Goal: Task Accomplishment & Management: Manage account settings

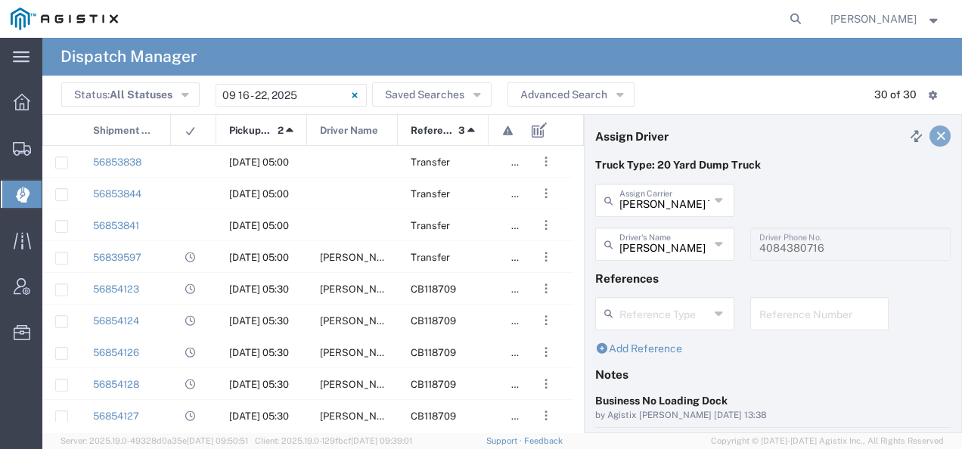
click at [937, 133] on link at bounding box center [940, 136] width 21 height 21
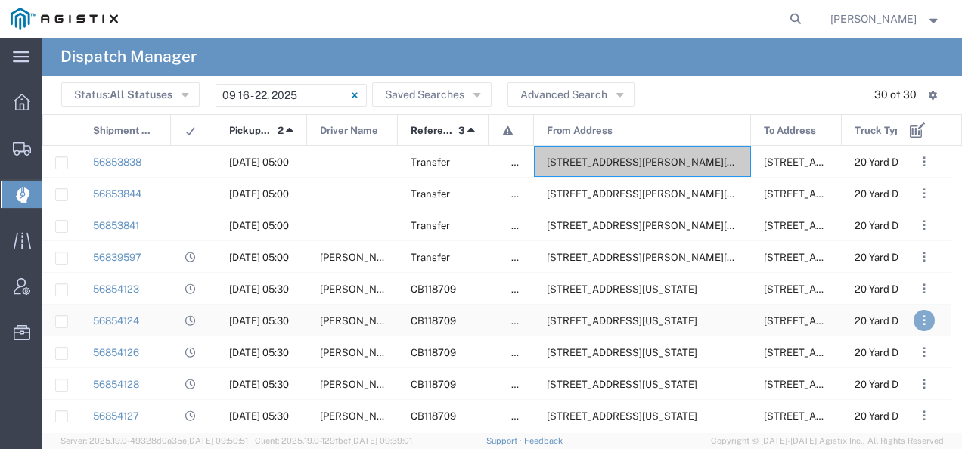
click at [923, 318] on span ". . ." at bounding box center [924, 321] width 3 height 18
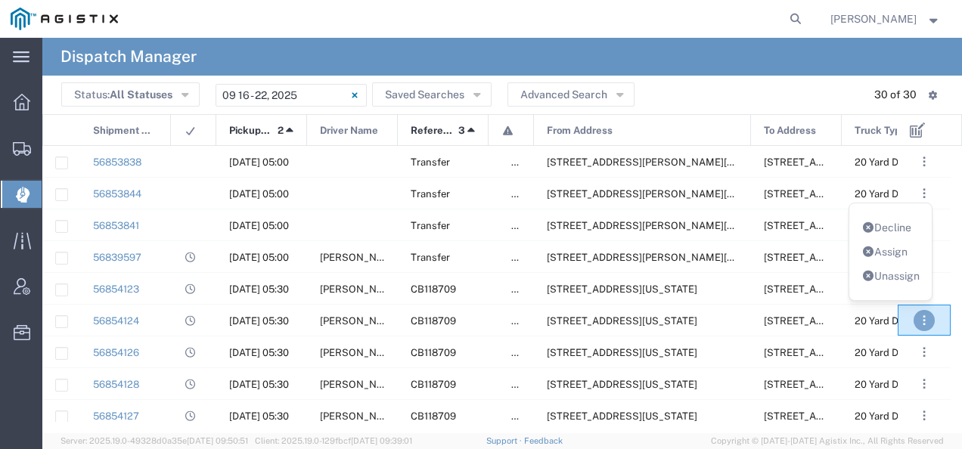
click at [890, 273] on link "Unassign" at bounding box center [891, 276] width 59 height 12
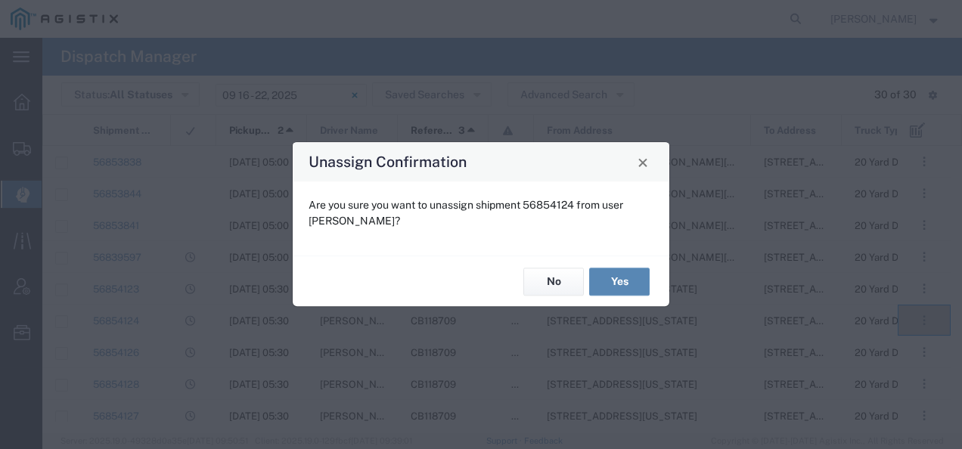
click at [631, 283] on button "Yes" at bounding box center [619, 282] width 61 height 28
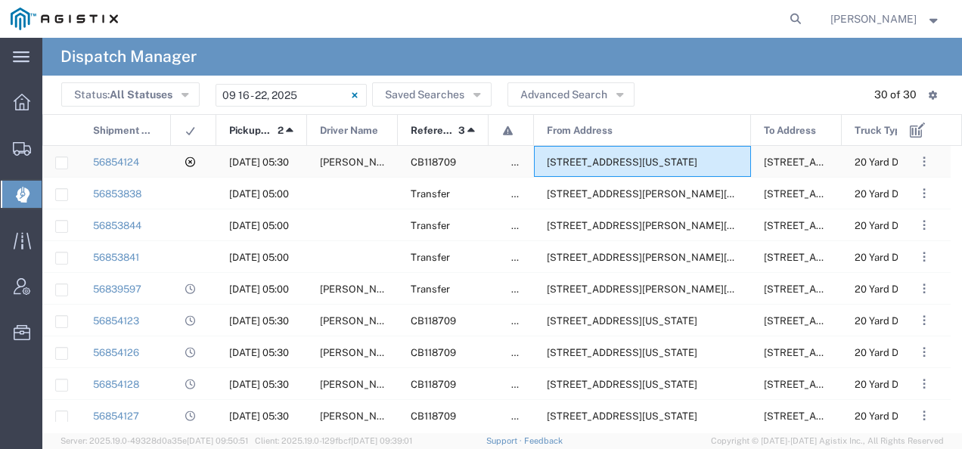
click at [571, 160] on span "[STREET_ADDRESS][US_STATE]" at bounding box center [622, 162] width 151 height 11
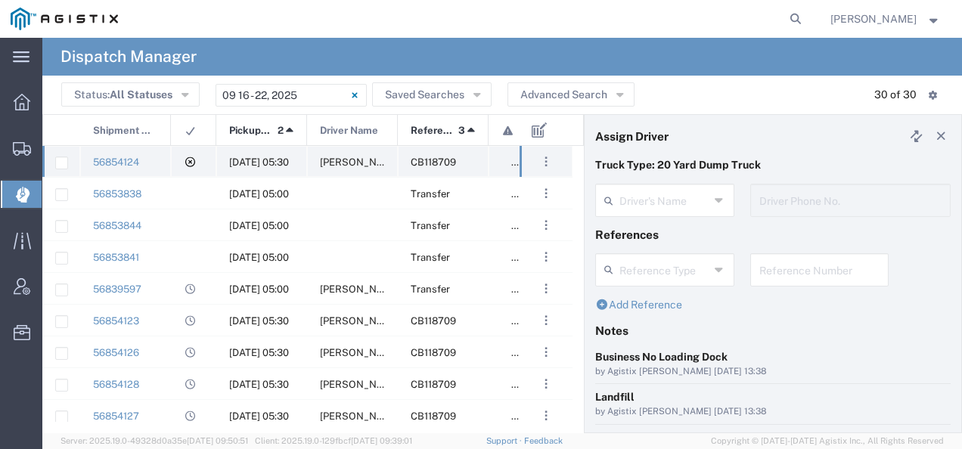
type input "[PERSON_NAME]"
type input "4084380716"
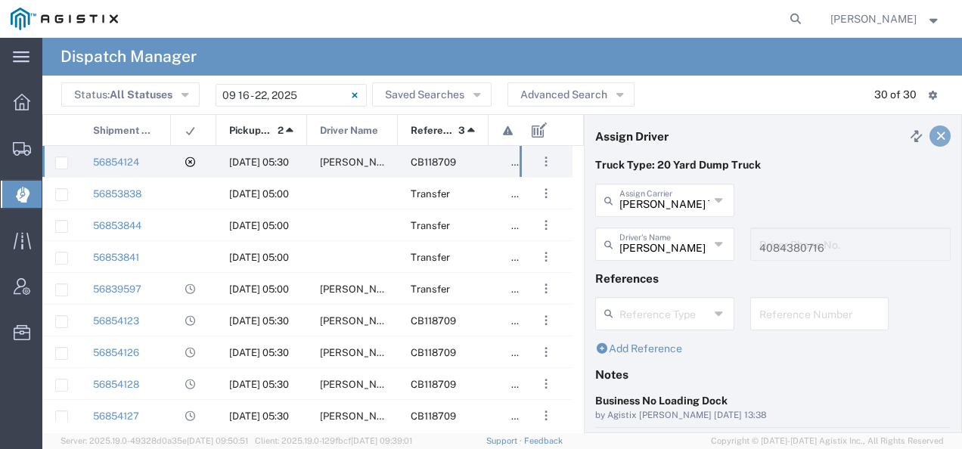
click at [935, 138] on icon at bounding box center [942, 136] width 14 height 11
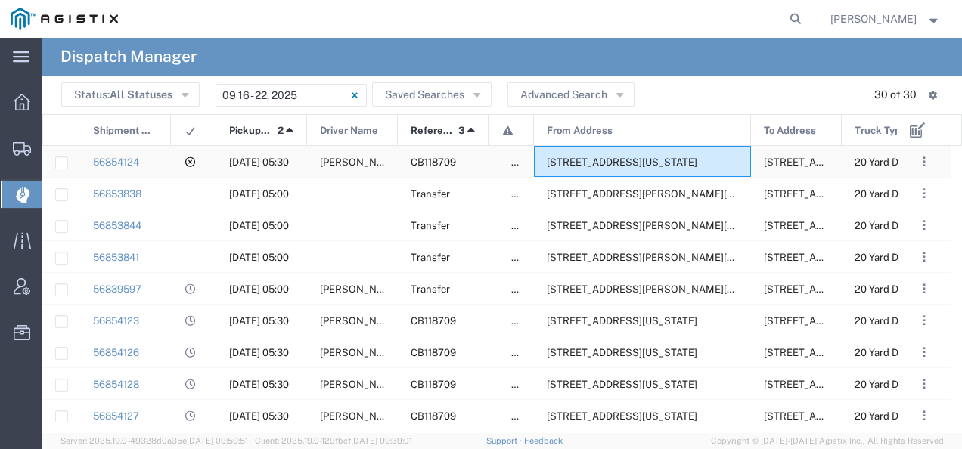
click at [613, 154] on div "[STREET_ADDRESS][US_STATE]" at bounding box center [642, 161] width 217 height 31
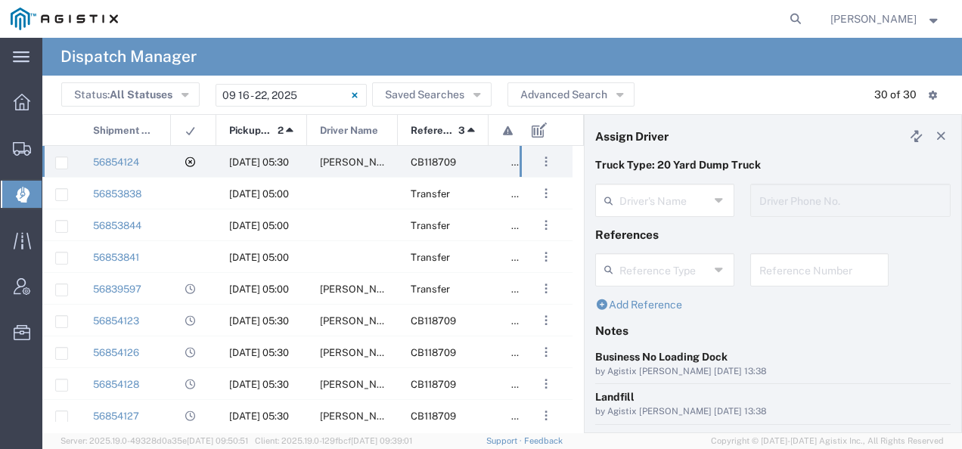
type input "[PERSON_NAME]"
type input "4084380716"
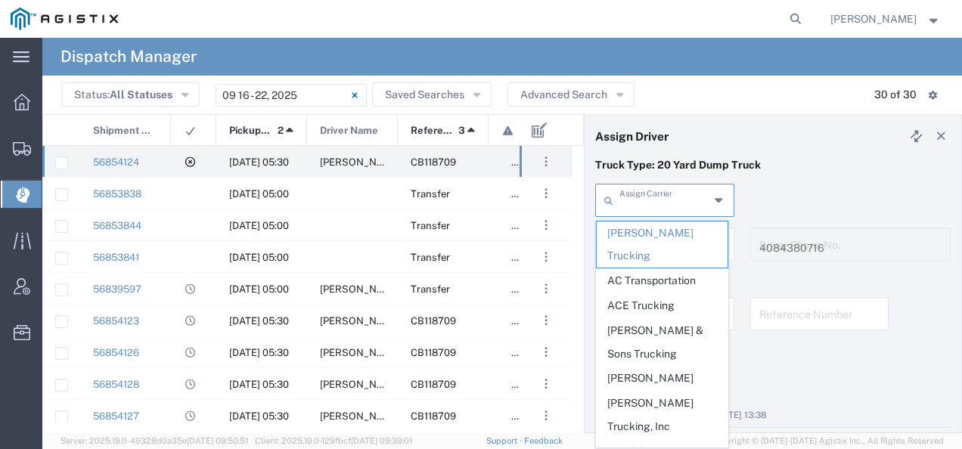
click at [643, 200] on input "text" at bounding box center [665, 199] width 90 height 26
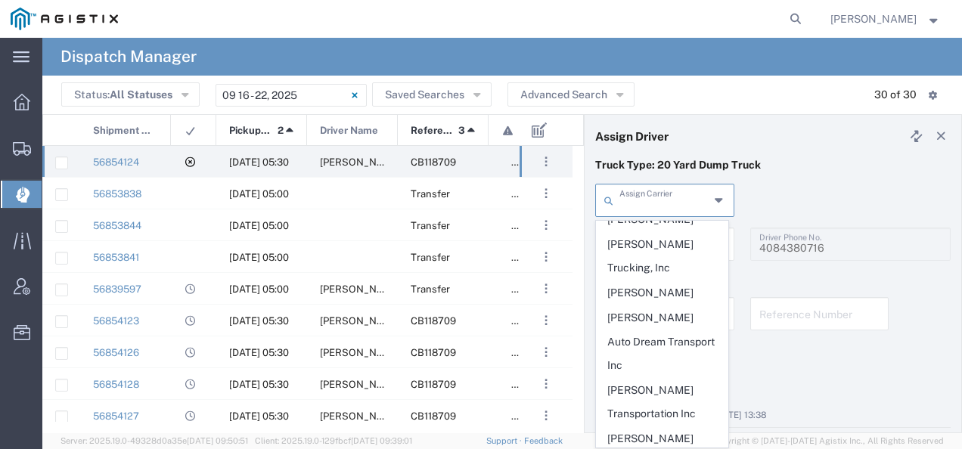
scroll to position [161, 0]
click at [642, 425] on span "[PERSON_NAME] Tanks Inc" at bounding box center [662, 448] width 131 height 47
type input "[PERSON_NAME] Tanks Inc"
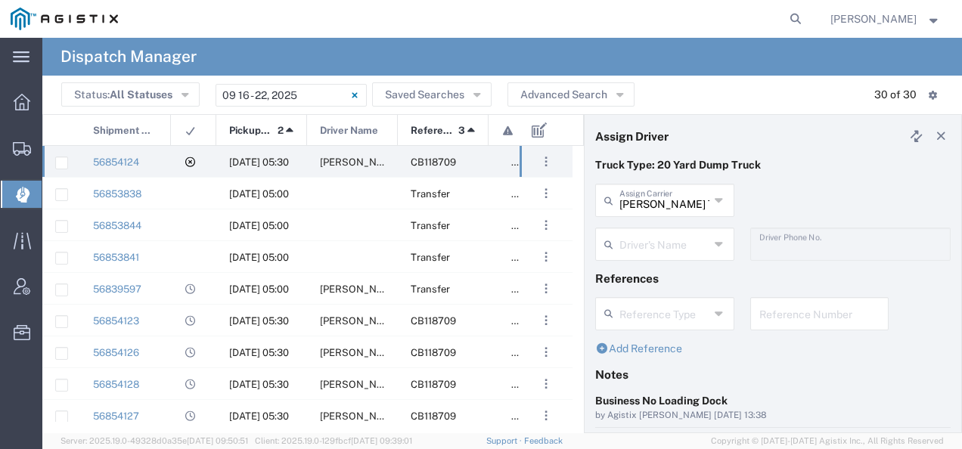
drag, startPoint x: 655, startPoint y: 244, endPoint x: 659, endPoint y: 228, distance: 15.6
click at [659, 228] on div "Driver's Name" at bounding box center [664, 244] width 139 height 33
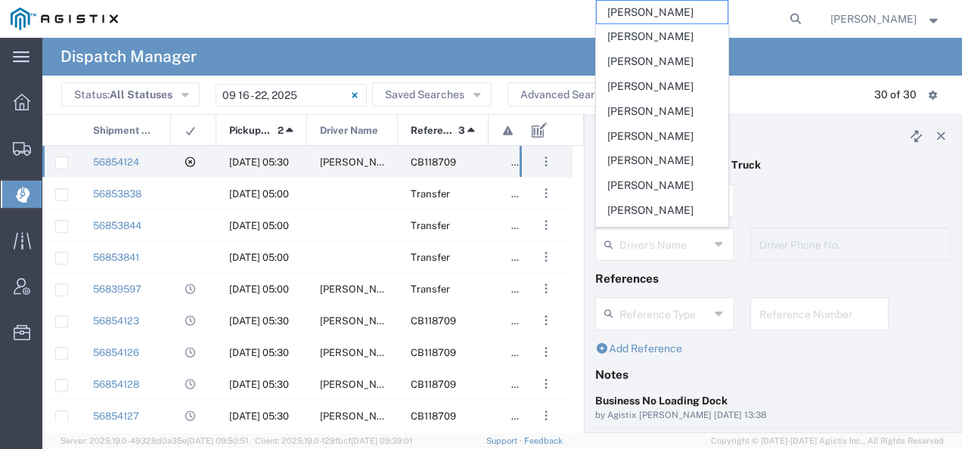
click at [783, 183] on div "Truck Type: 20 Yard Dump Truck" at bounding box center [773, 170] width 371 height 26
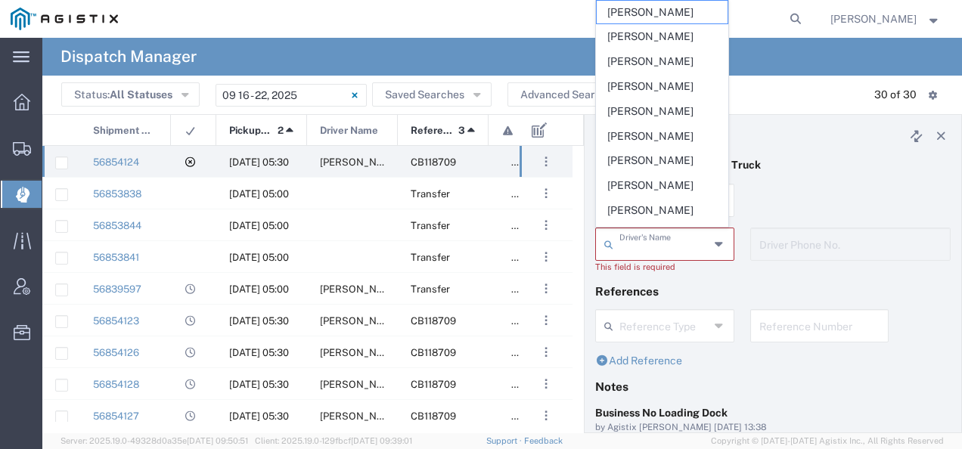
click at [650, 238] on input "text" at bounding box center [665, 243] width 90 height 26
click at [650, 238] on input "j" at bounding box center [665, 243] width 90 height 26
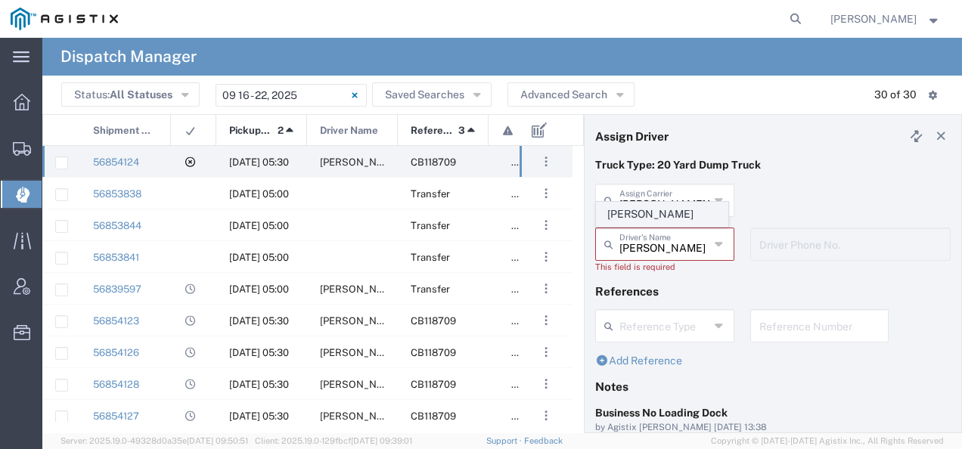
click at [641, 219] on span "[PERSON_NAME]" at bounding box center [662, 214] width 131 height 23
type input "[PERSON_NAME]"
type input "2097079350"
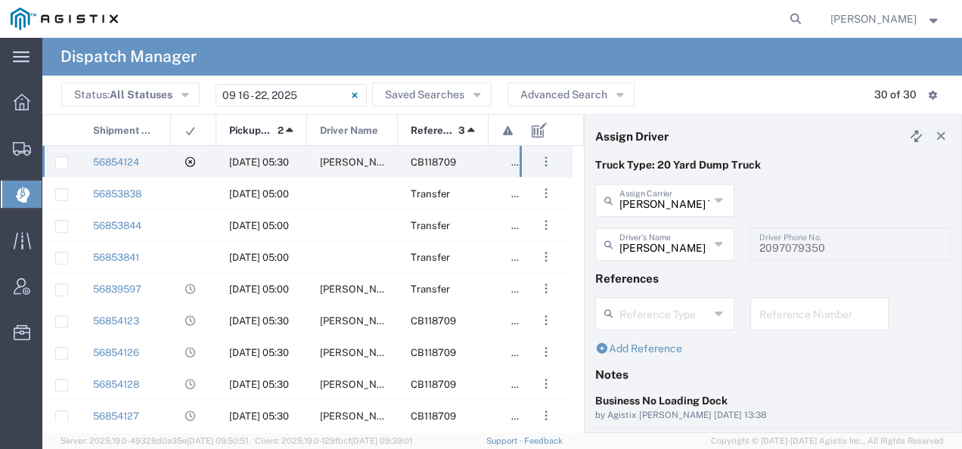
scroll to position [151, 0]
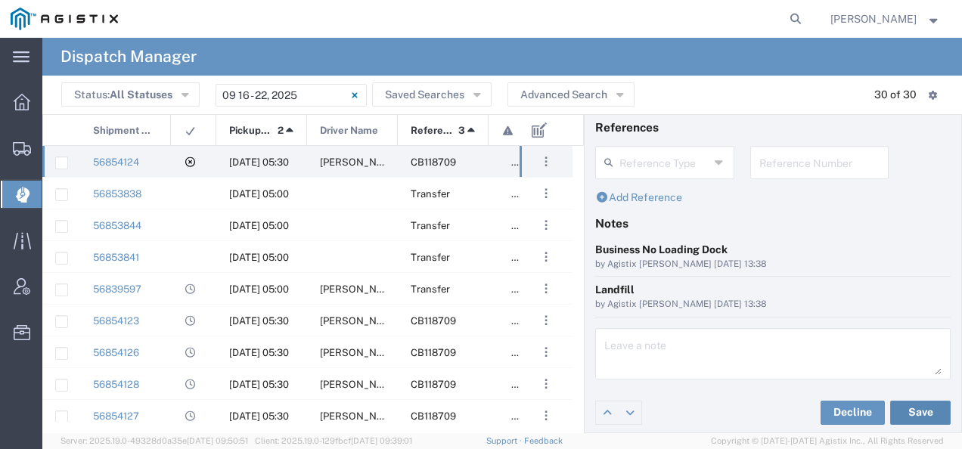
click at [903, 407] on button "Save" at bounding box center [920, 413] width 61 height 24
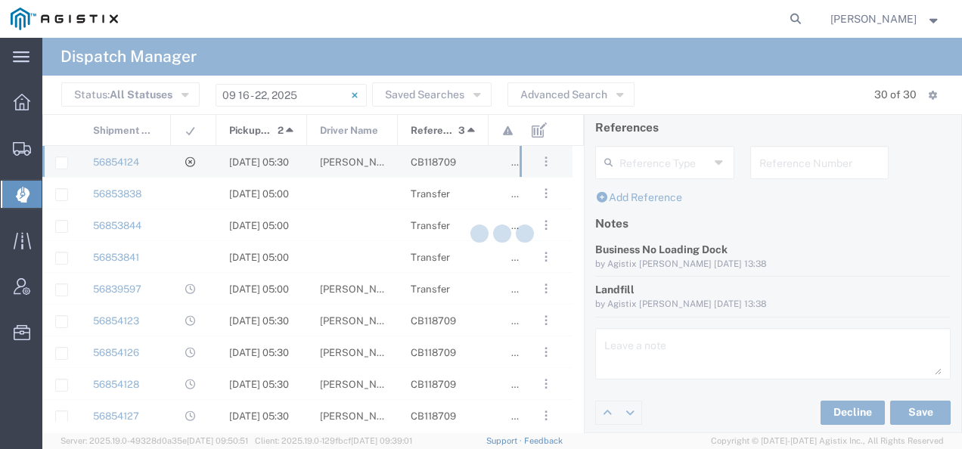
type input "[PERSON_NAME]"
type input "[PERSON_NAME] Tanks Inc"
